Goal: Information Seeking & Learning: Learn about a topic

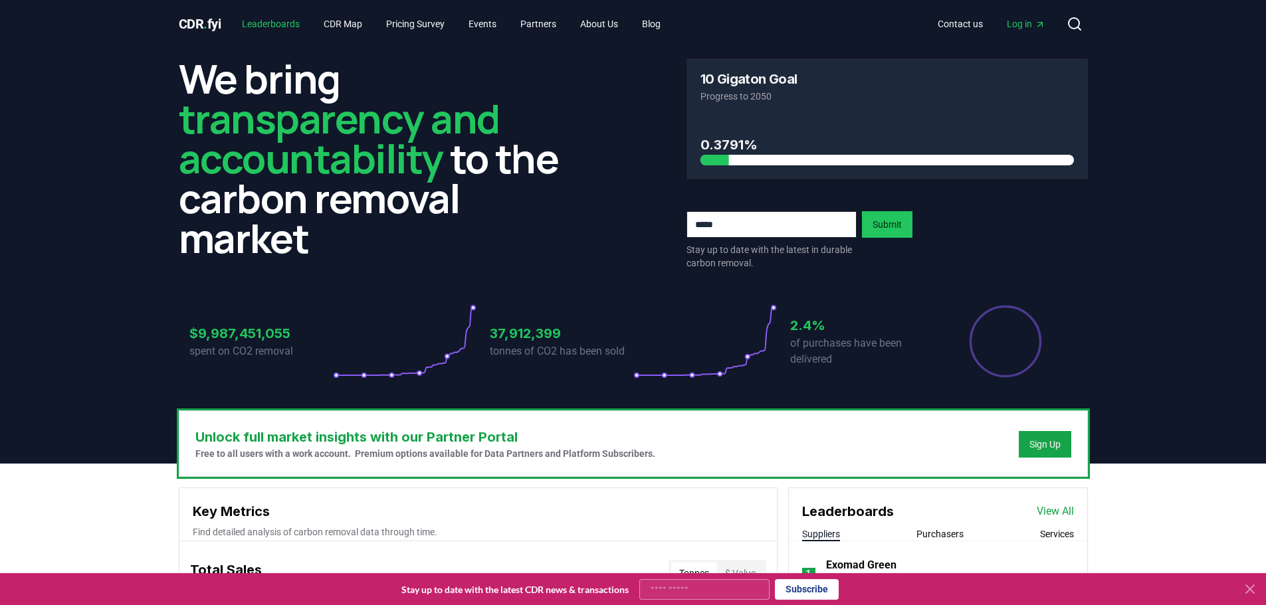
click at [289, 21] on link "Leaderboards" at bounding box center [270, 24] width 79 height 24
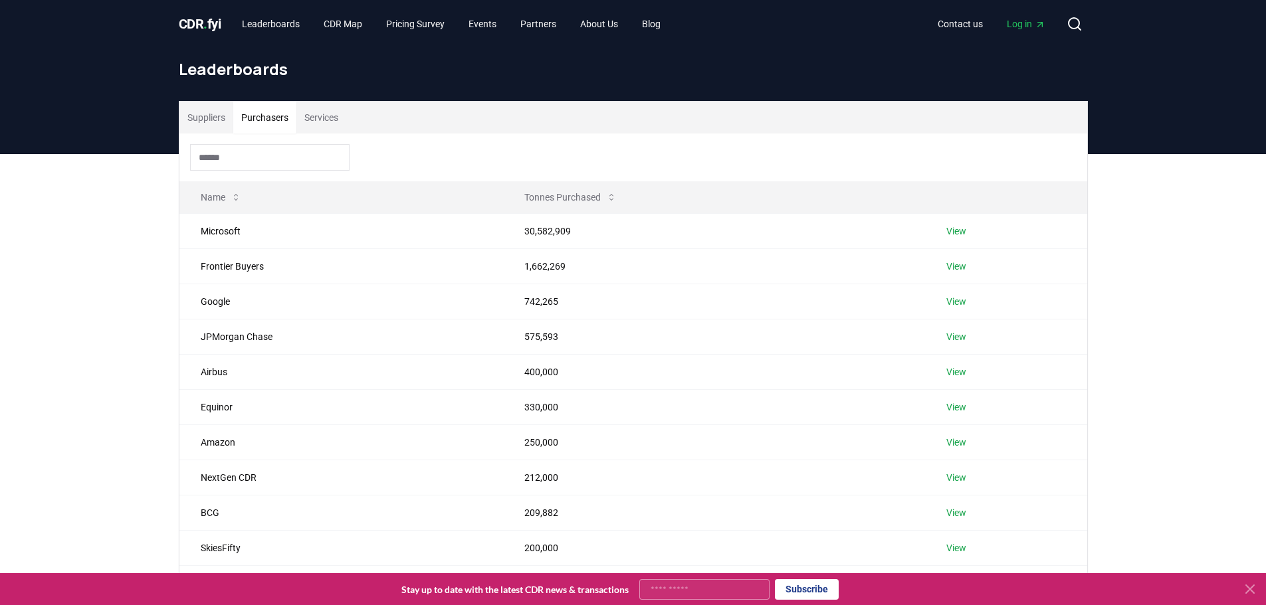
click at [270, 121] on button "Purchasers" at bounding box center [264, 118] width 63 height 32
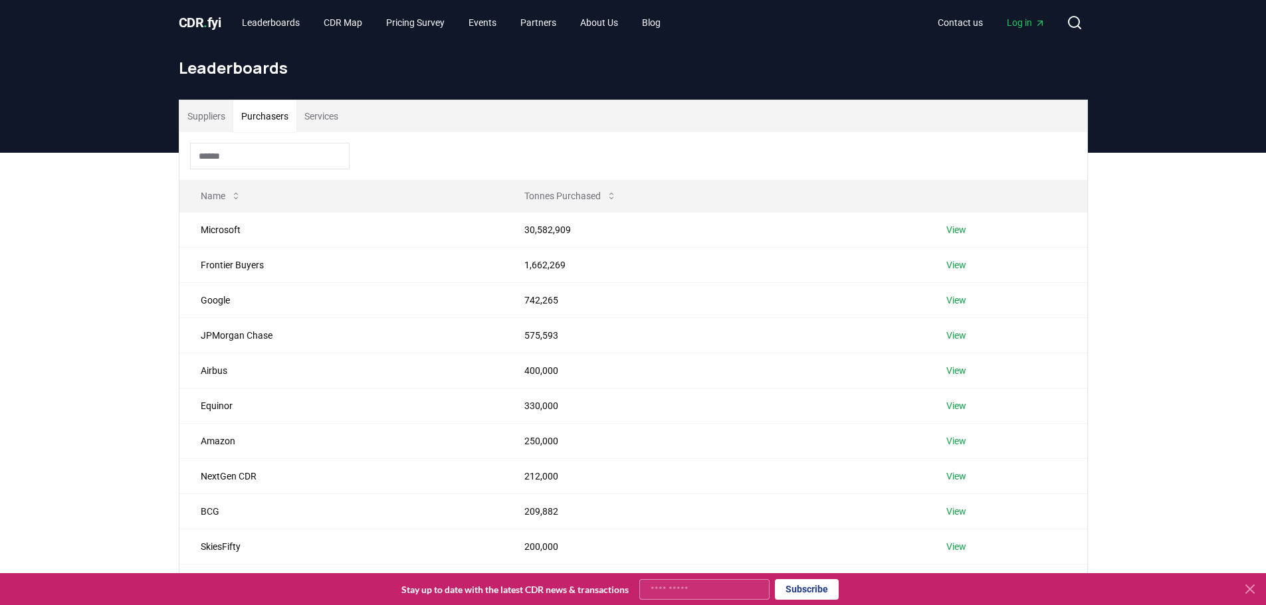
drag, startPoint x: 487, startPoint y: 82, endPoint x: 569, endPoint y: 56, distance: 86.4
click at [487, 82] on div "Leaderboards" at bounding box center [633, 73] width 930 height 53
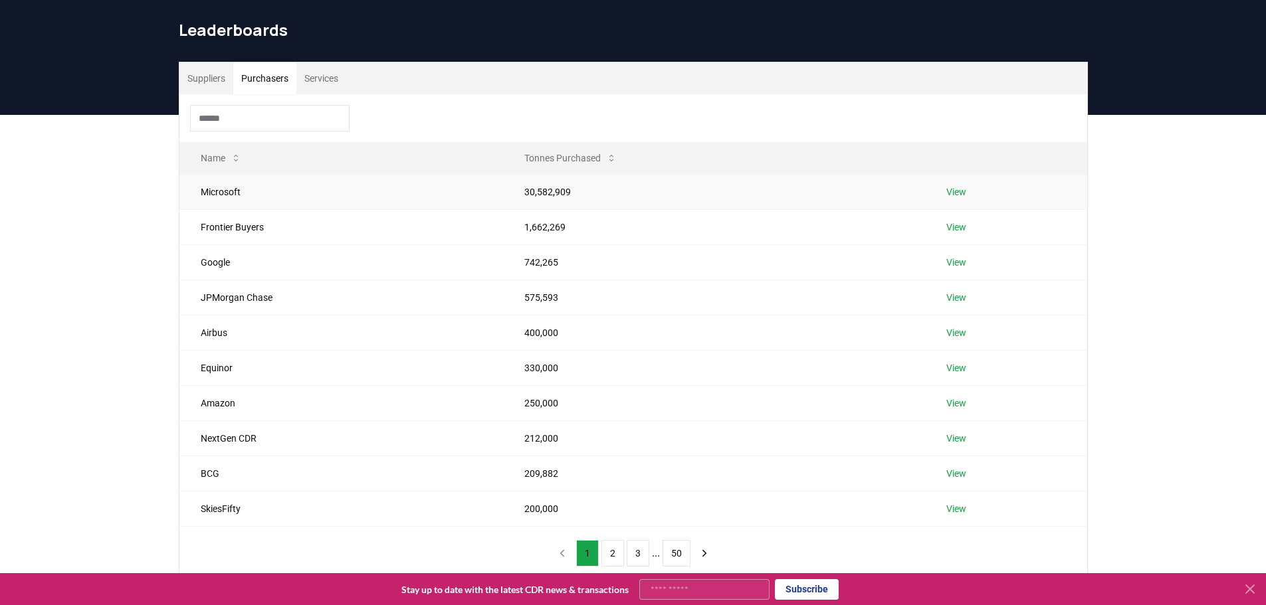
scroll to position [71, 0]
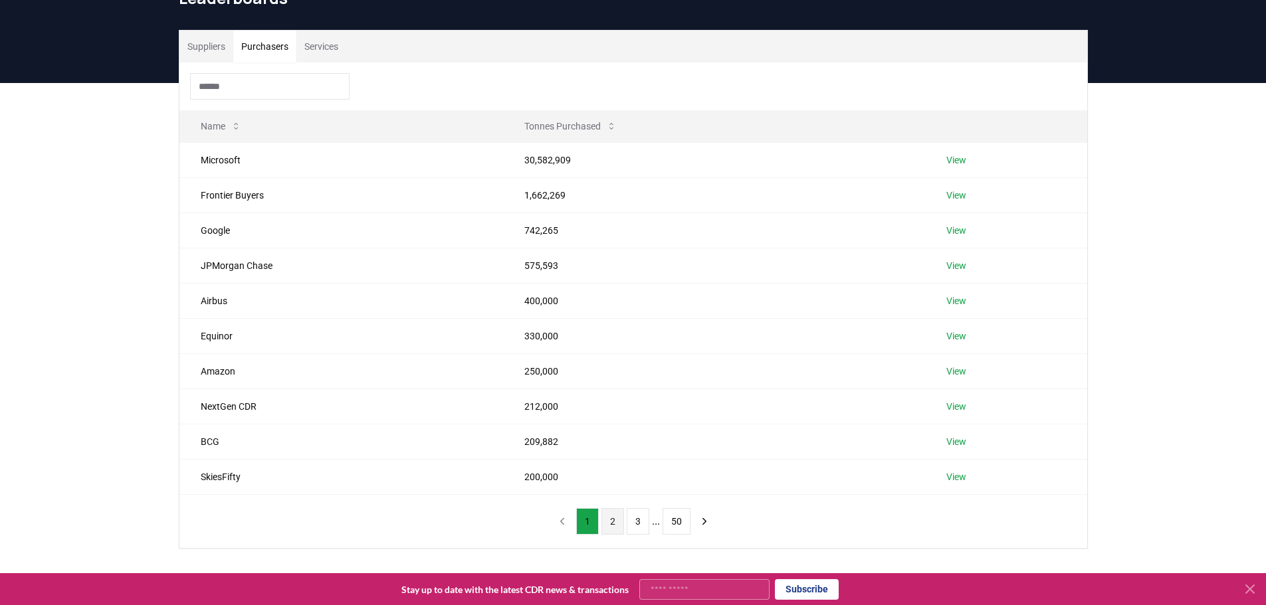
click at [617, 526] on button "2" at bounding box center [612, 521] width 23 height 27
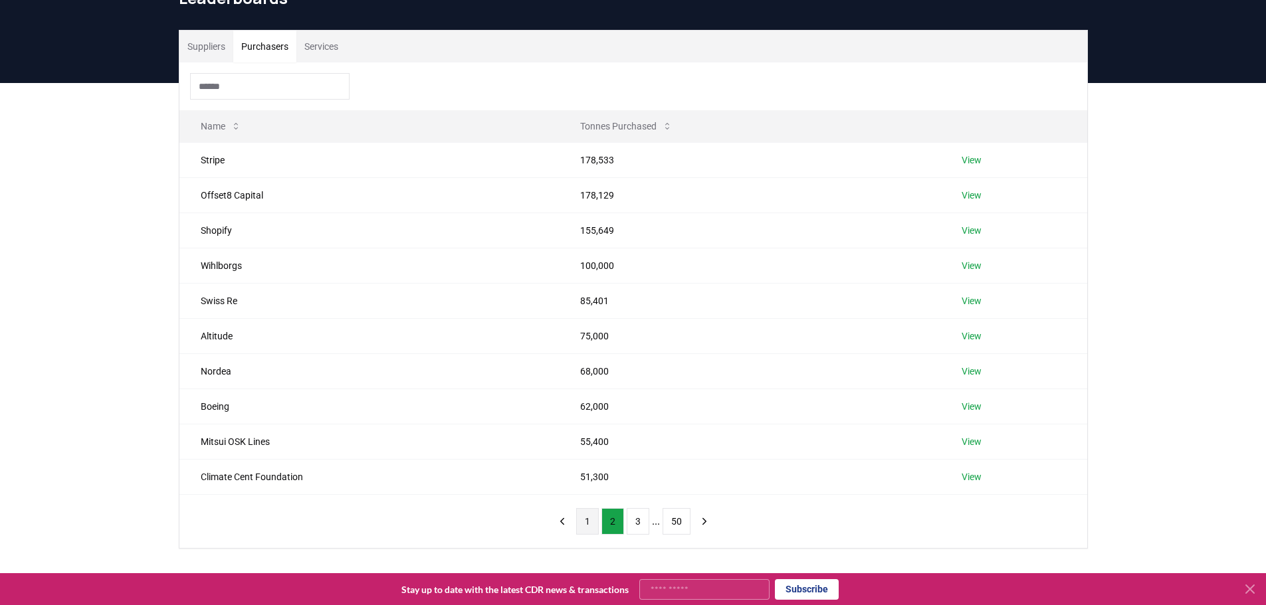
click at [590, 524] on button "1" at bounding box center [587, 521] width 23 height 27
